Goal: Information Seeking & Learning: Learn about a topic

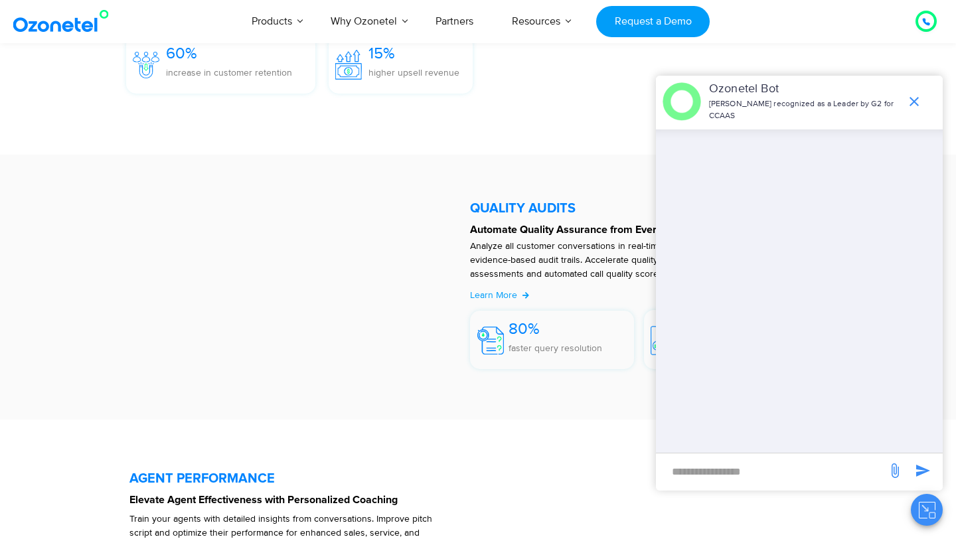
scroll to position [2175, 0]
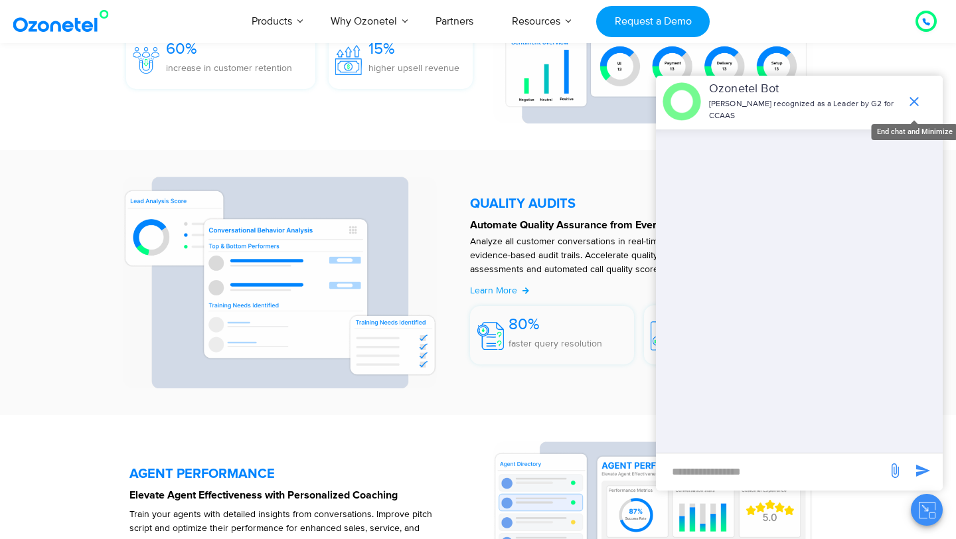
click at [911, 102] on icon "end chat or minimize" at bounding box center [914, 102] width 16 height 16
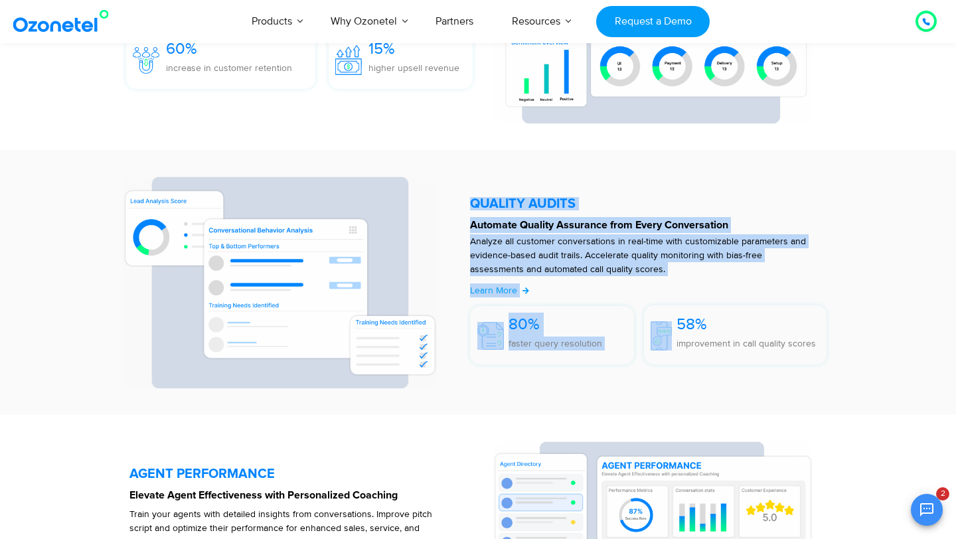
drag, startPoint x: 678, startPoint y: 323, endPoint x: 833, endPoint y: 350, distance: 157.7
click at [833, 350] on div "QUALITY AUDITS Automate Quality Assurance from Every Conversation Analyze all c…" at bounding box center [651, 283] width 376 height 212
click at [651, 337] on img at bounding box center [660, 335] width 21 height 29
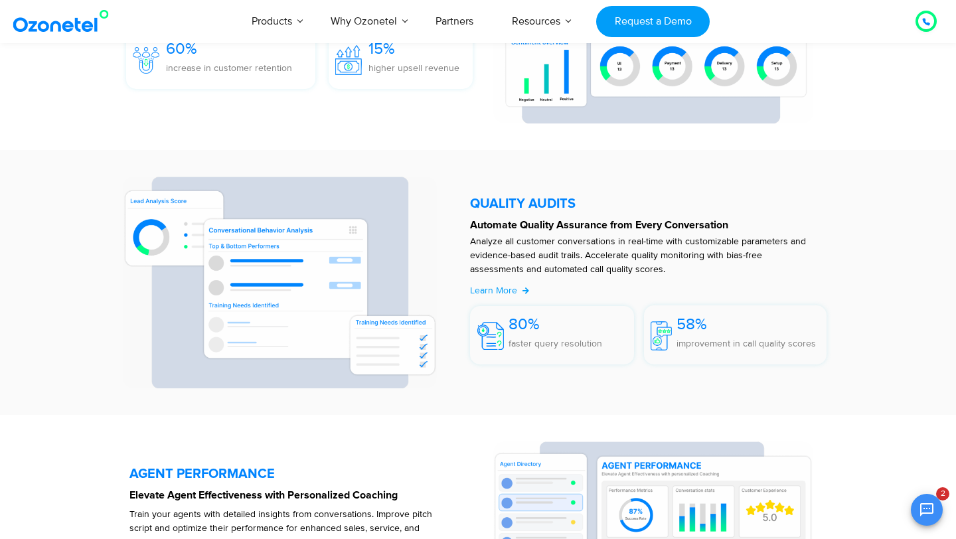
click at [688, 344] on p "improvement in call quality scores" at bounding box center [745, 344] width 139 height 14
drag, startPoint x: 678, startPoint y: 322, endPoint x: 820, endPoint y: 345, distance: 144.6
click at [820, 345] on div "58% improvement in call quality scores" at bounding box center [738, 338] width 176 height 52
click at [575, 336] on div "80% faster query resolution" at bounding box center [555, 338] width 94 height 51
